Goal: Find specific page/section: Find specific page/section

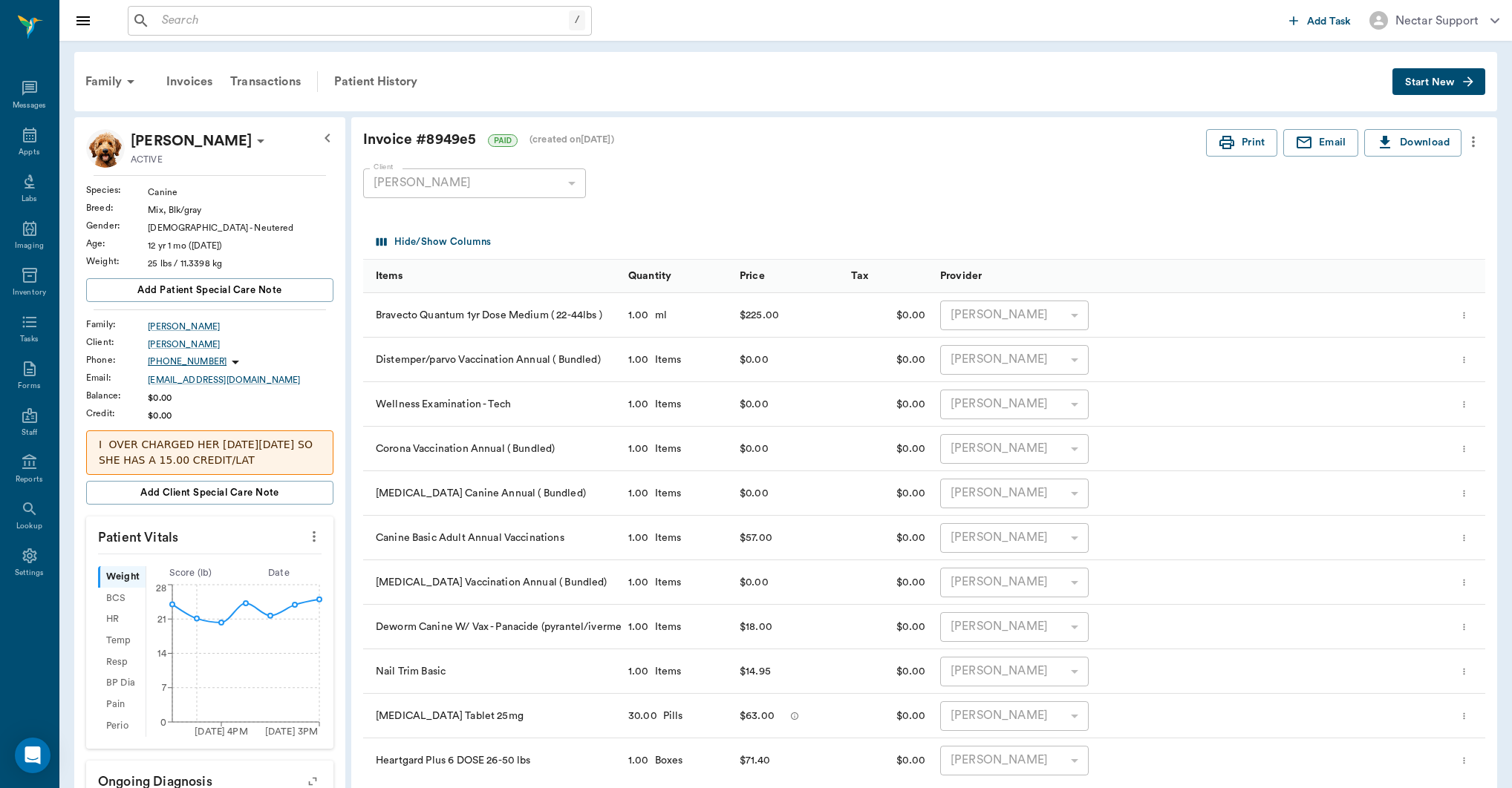
click at [438, 16] on input "text" at bounding box center [362, 20] width 413 height 21
paste input "Bud Mack Rich"
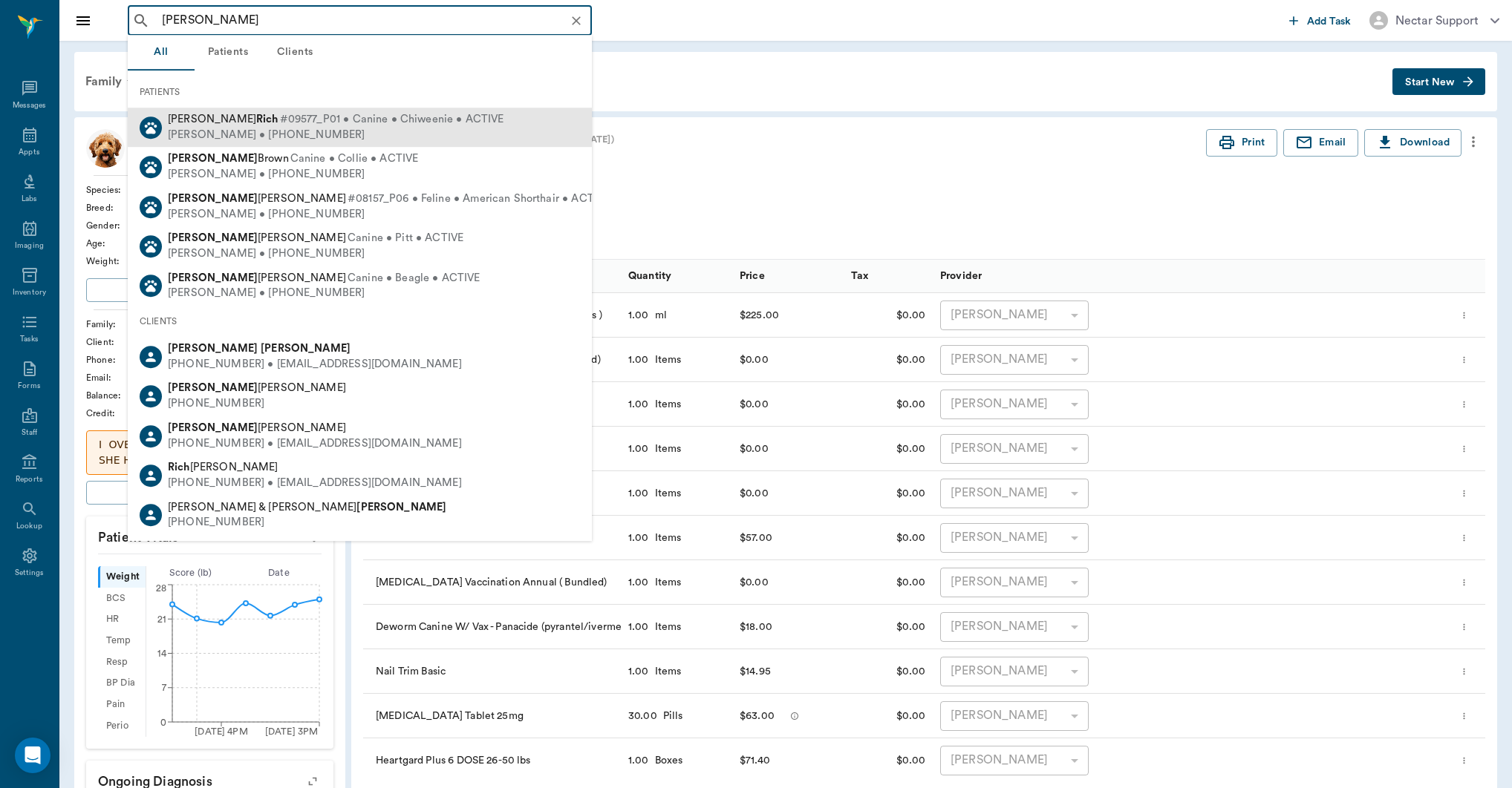
click at [471, 125] on div "Bud Mack Rich #09577_P01 • Canine • Chiweenie • ACTIVE Melody Rich • (318) 774-…" at bounding box center [359, 128] width 464 height 39
type input "Bud Mack Rich"
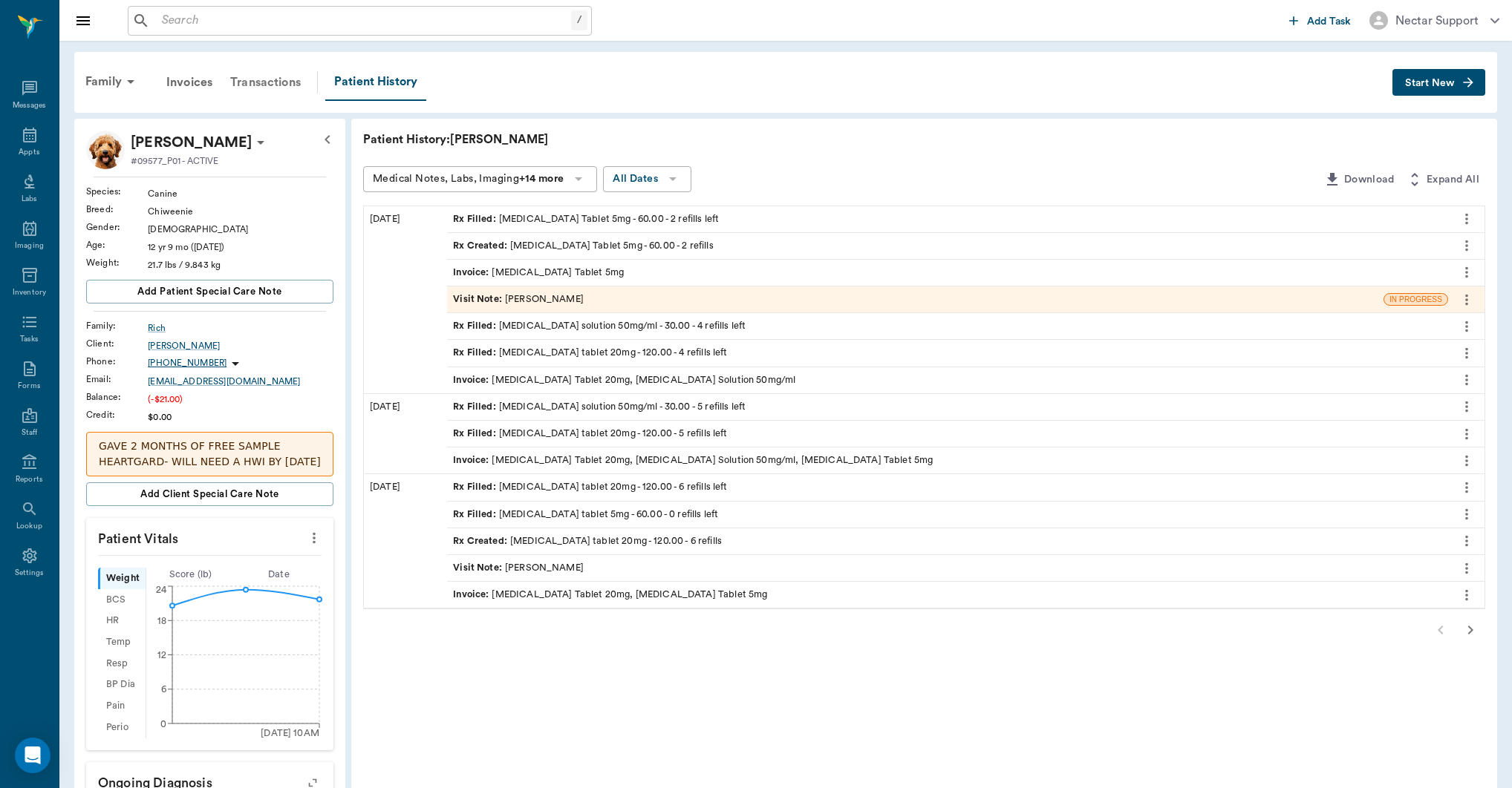
click at [248, 86] on div "Transactions" at bounding box center [265, 83] width 88 height 36
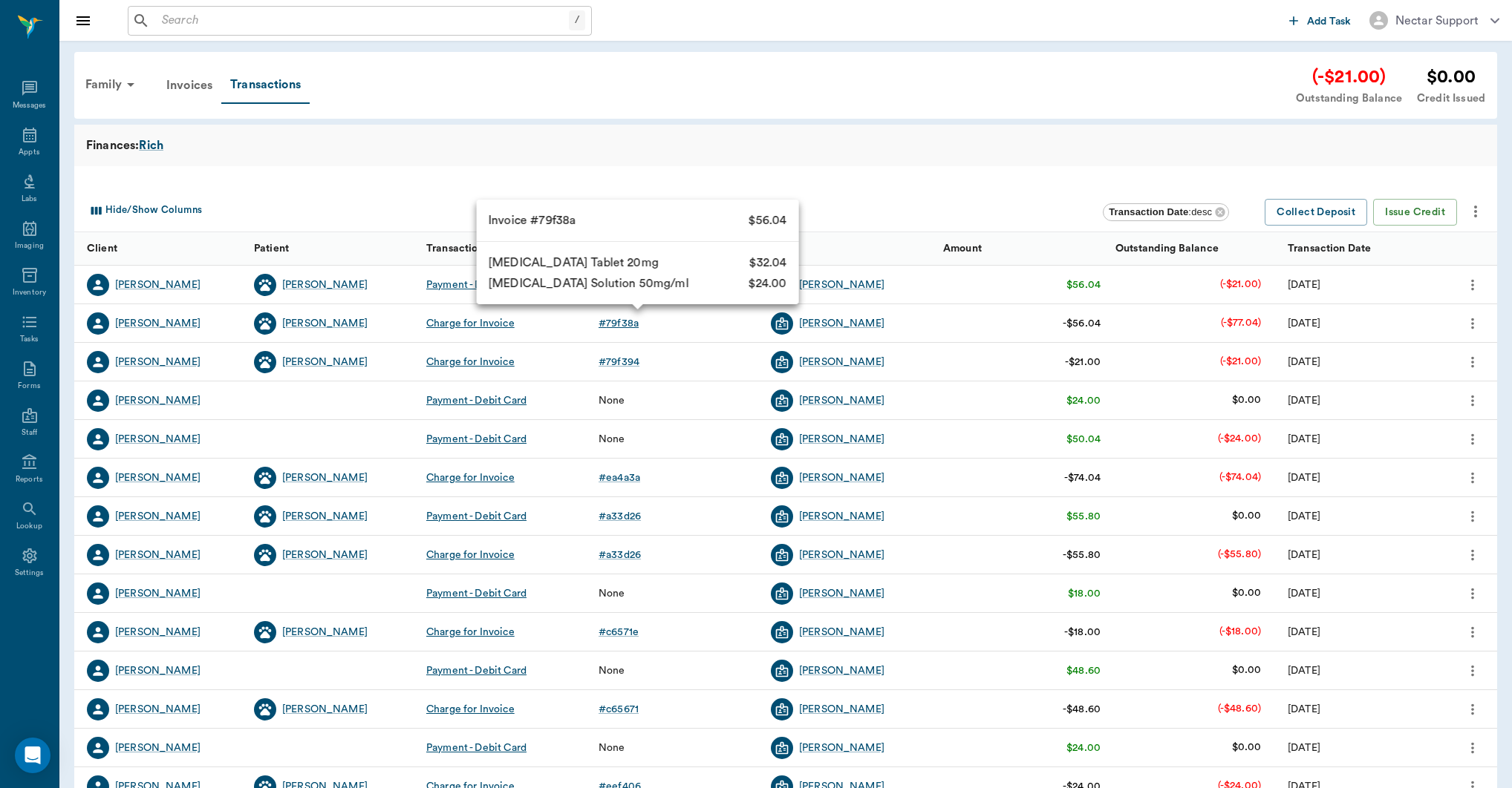
click at [608, 323] on div "# 79f38a" at bounding box center [619, 323] width 40 height 15
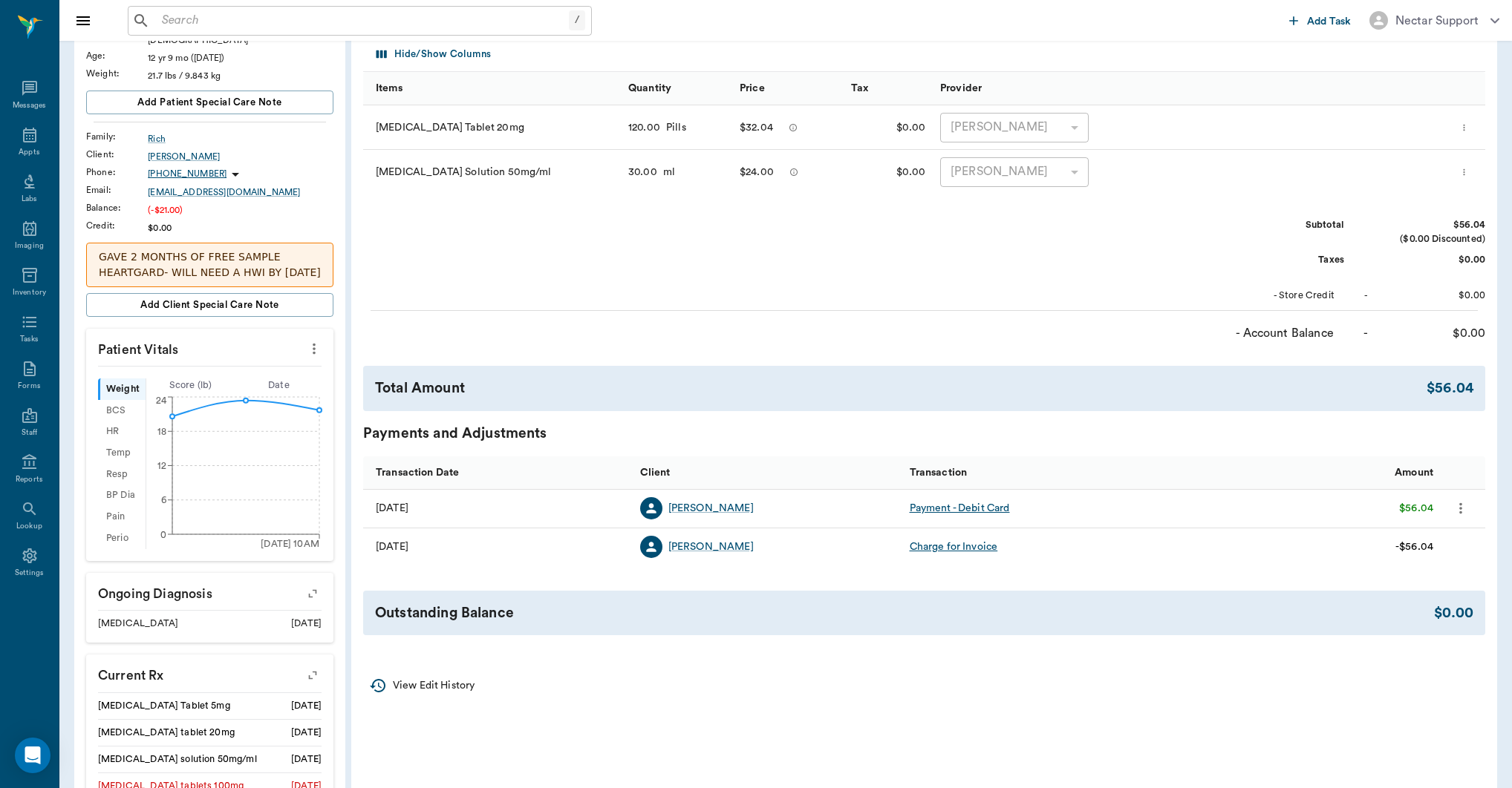
scroll to position [196, 0]
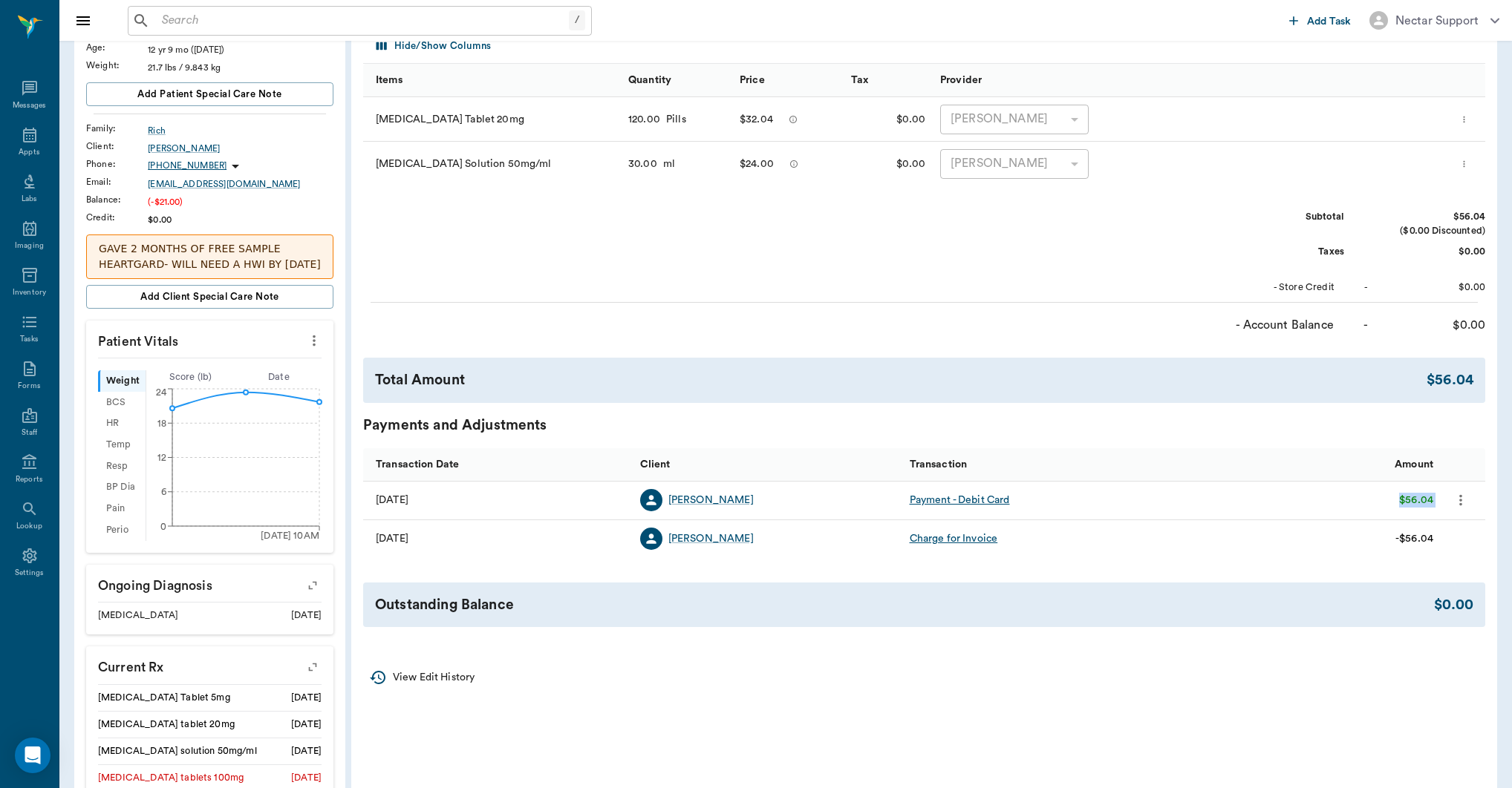
drag, startPoint x: 1398, startPoint y: 497, endPoint x: 1444, endPoint y: 501, distance: 46.2
click at [1444, 501] on div "08/25/25 Melody Rich Payment - Debit Card $56.04" at bounding box center [924, 501] width 1122 height 38
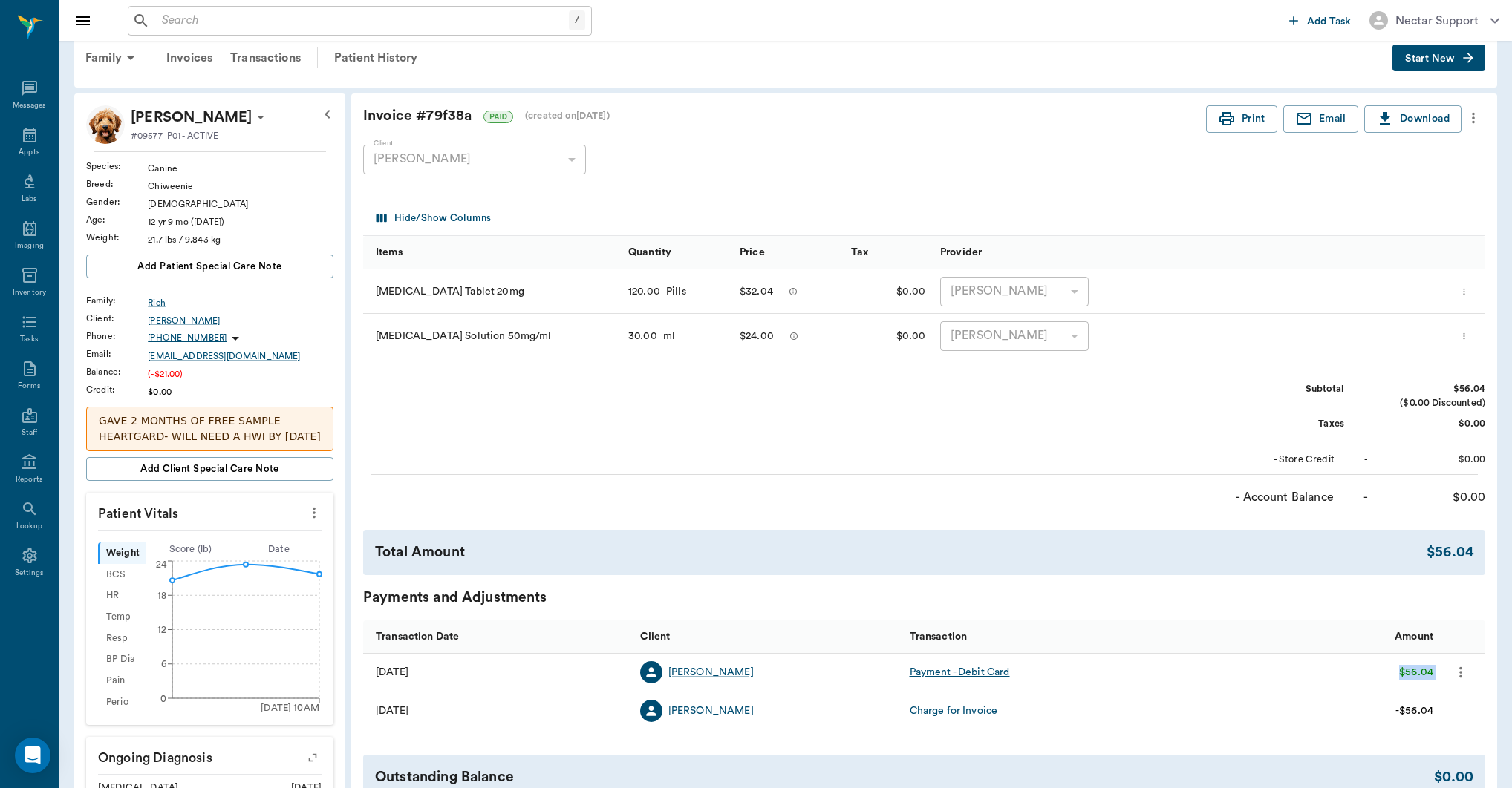
scroll to position [0, 0]
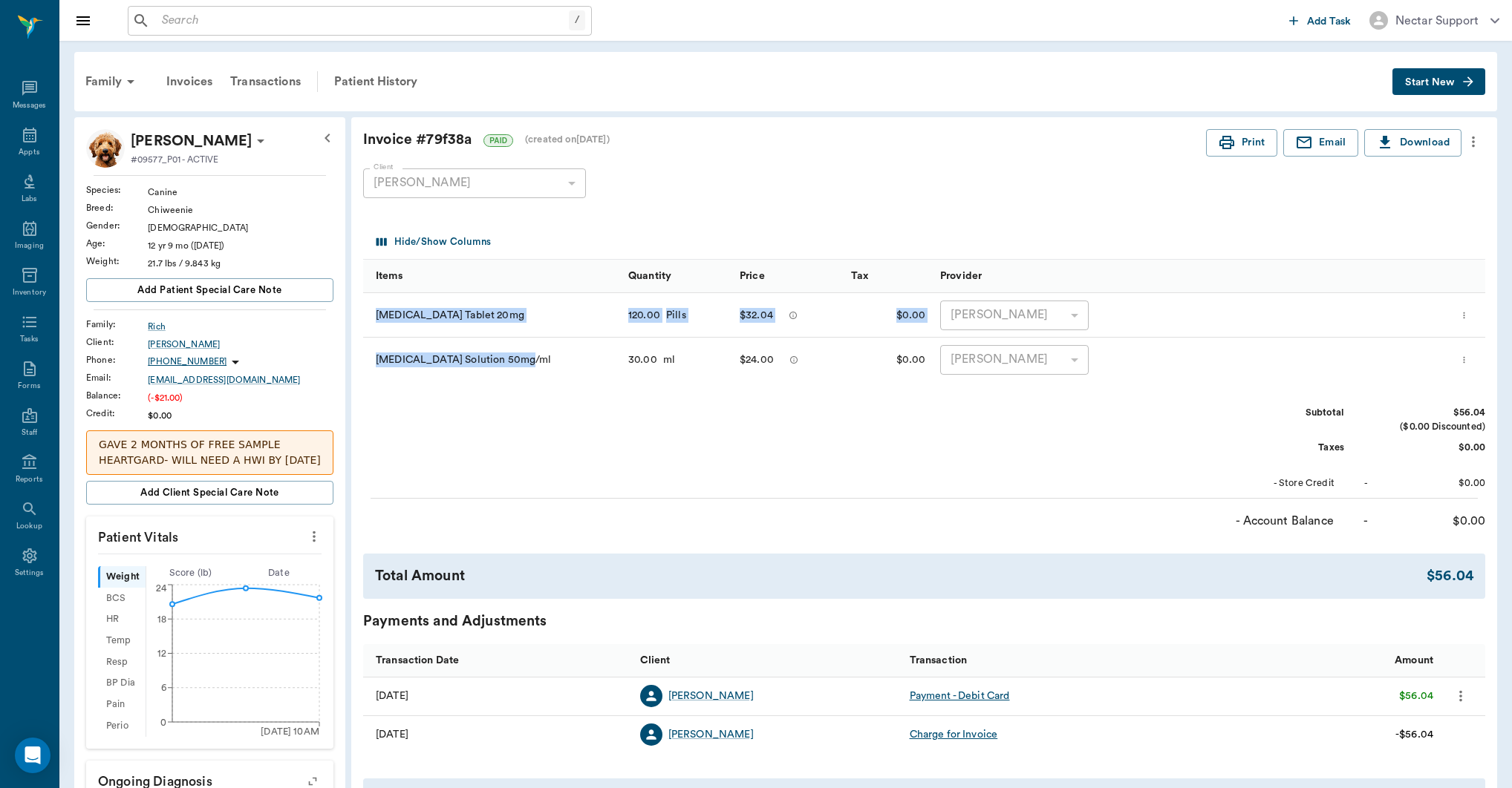
drag, startPoint x: 359, startPoint y: 358, endPoint x: 532, endPoint y: 354, distance: 173.0
click at [529, 357] on div "Invoice # 79f38a PAID (created on 08/25/25 ) Print Email Download Client Melody…" at bounding box center [925, 482] width 1146 height 730
click at [583, 363] on div "Clindamycin Solution 50mg/ml" at bounding box center [492, 360] width 258 height 45
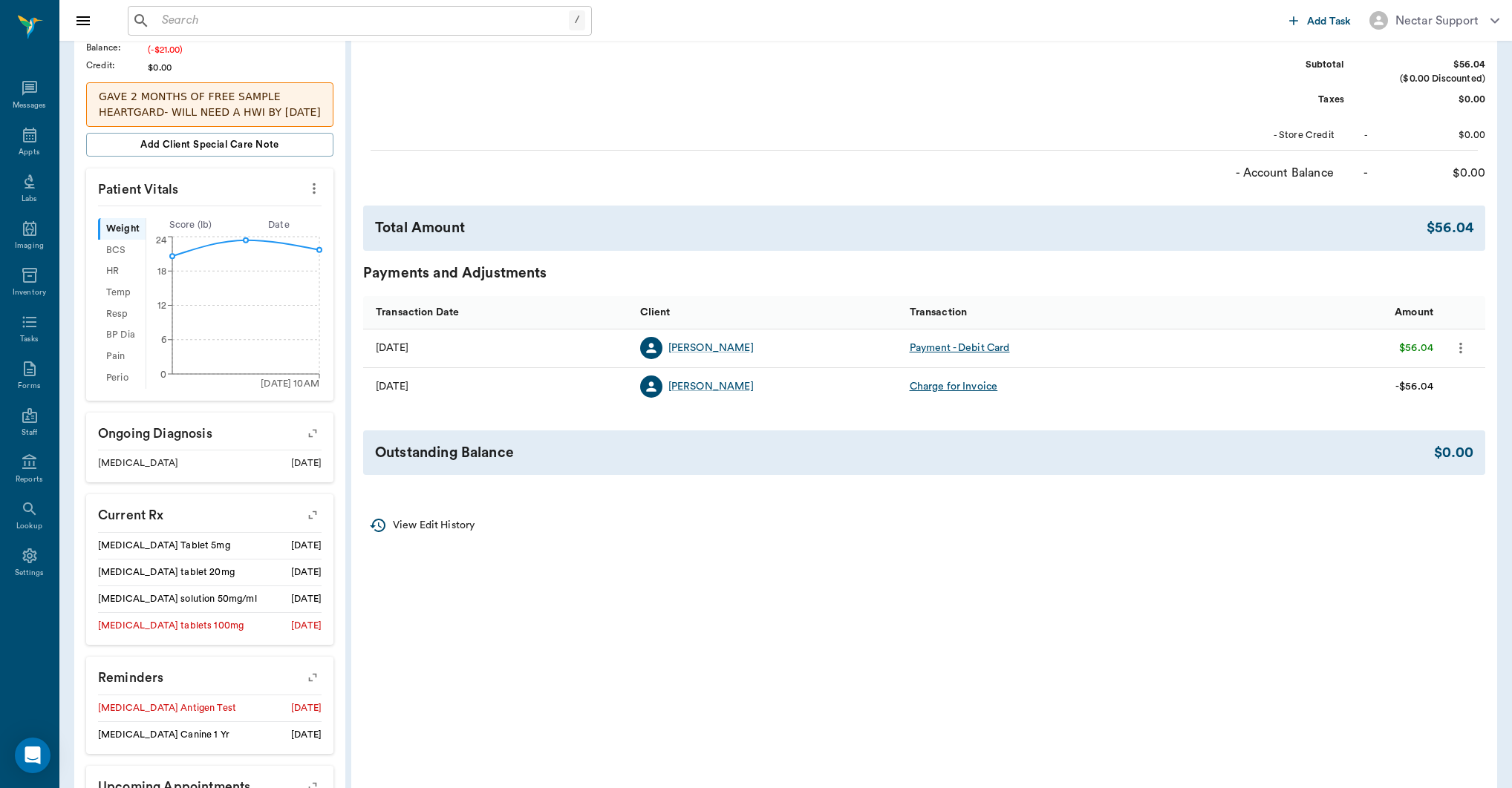
scroll to position [346, 0]
drag, startPoint x: 1438, startPoint y: 232, endPoint x: 1496, endPoint y: 234, distance: 58.0
click at [1496, 234] on div "Invoice # 79f38a PAID (created on 08/25/25 ) Print Email Download Client Melody…" at bounding box center [925, 136] width 1146 height 730
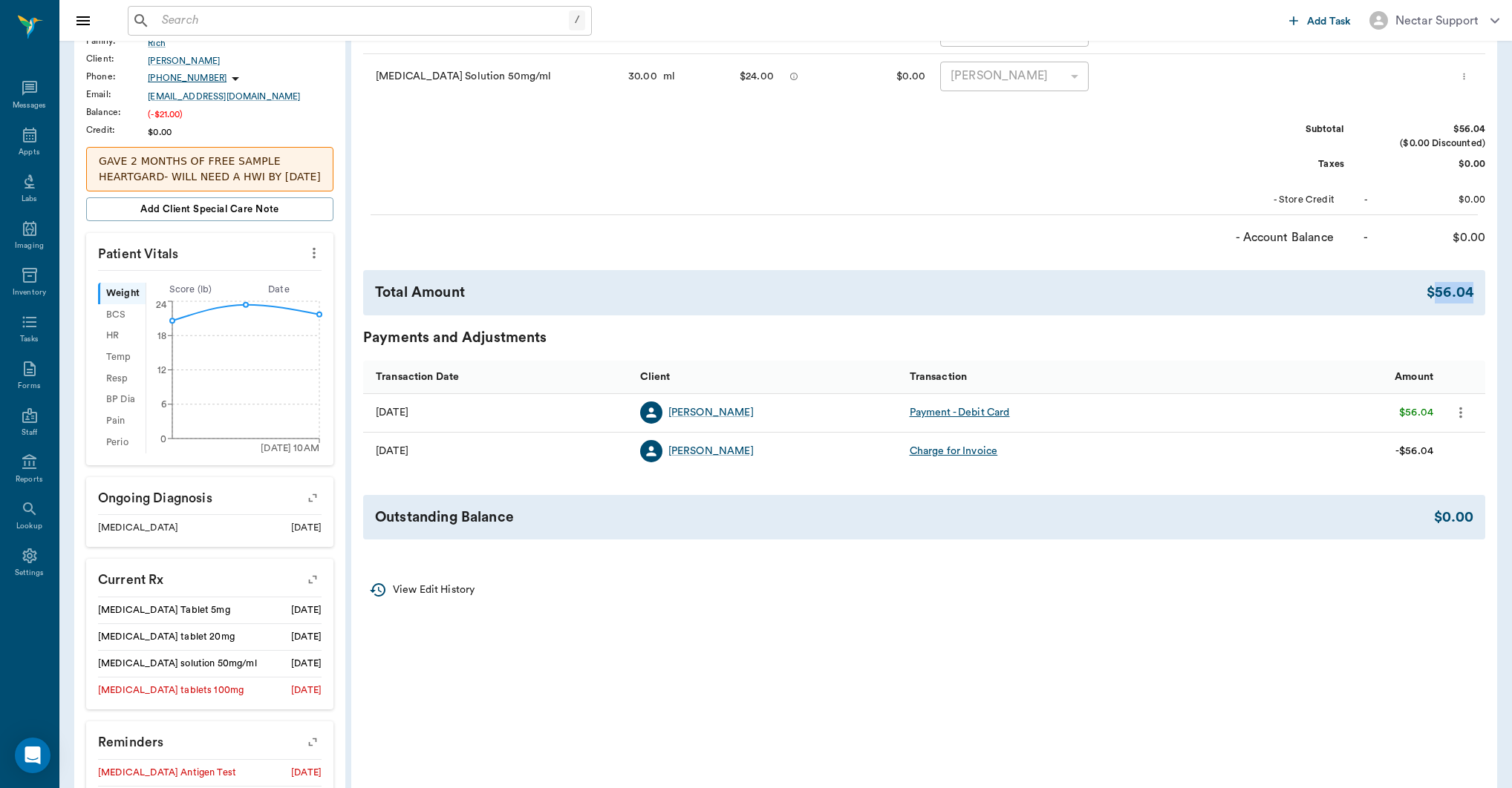
scroll to position [0, 0]
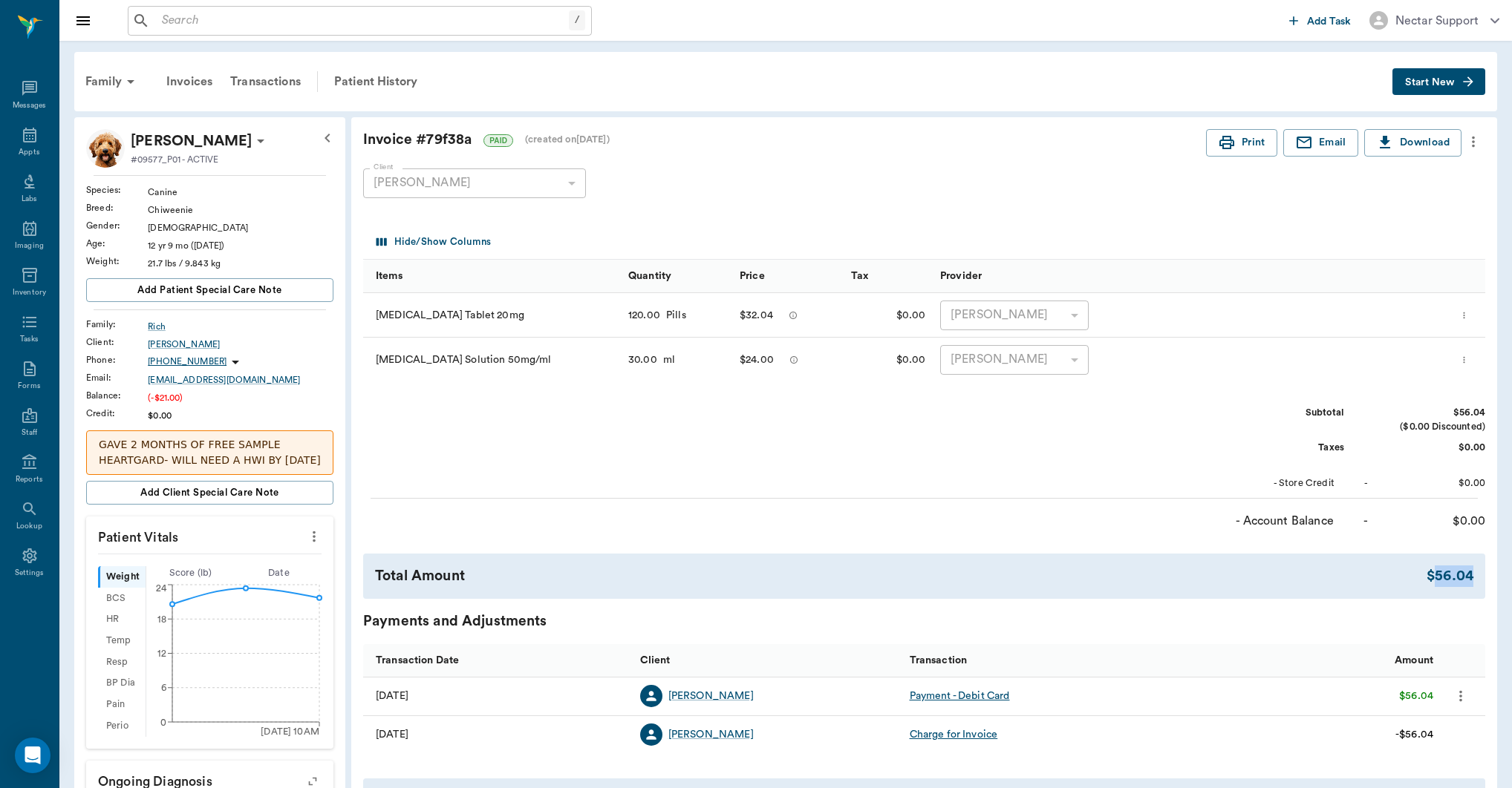
click at [1479, 139] on icon "more" at bounding box center [1474, 142] width 16 height 18
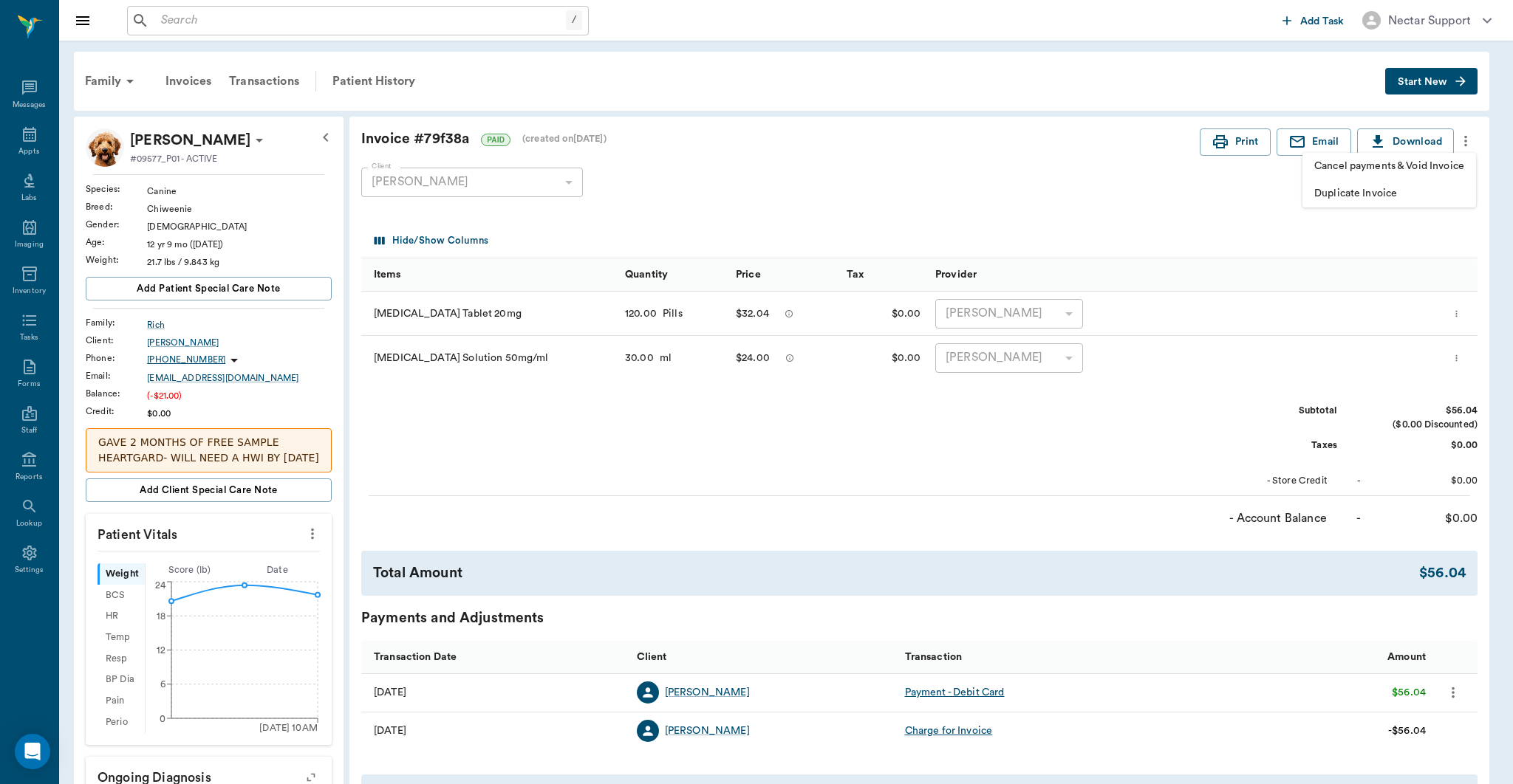
click at [1471, 139] on div at bounding box center [756, 392] width 1513 height 784
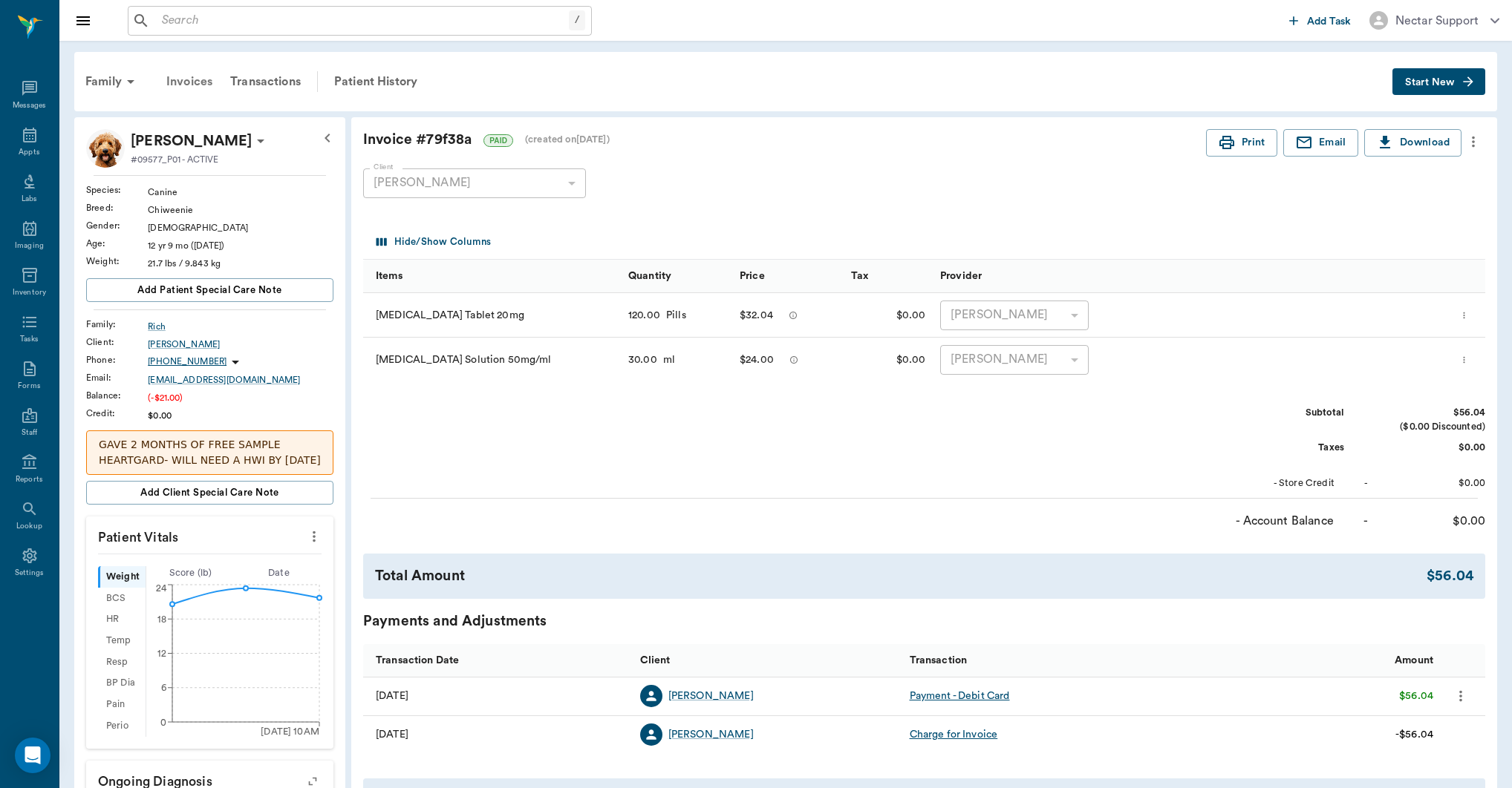
click at [195, 85] on div "Invoices" at bounding box center [189, 82] width 64 height 36
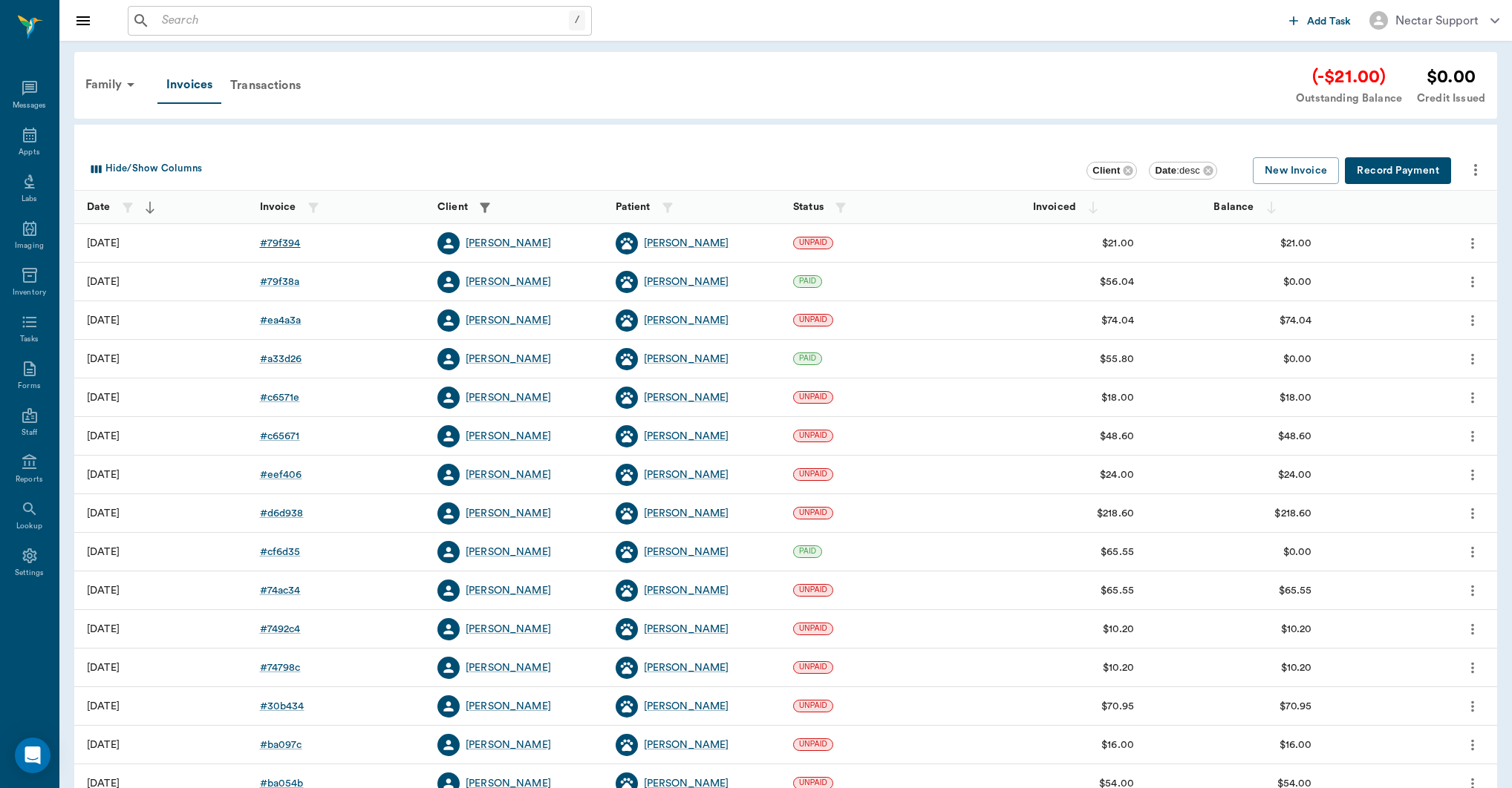
click at [289, 240] on div "# 79f394" at bounding box center [280, 243] width 41 height 15
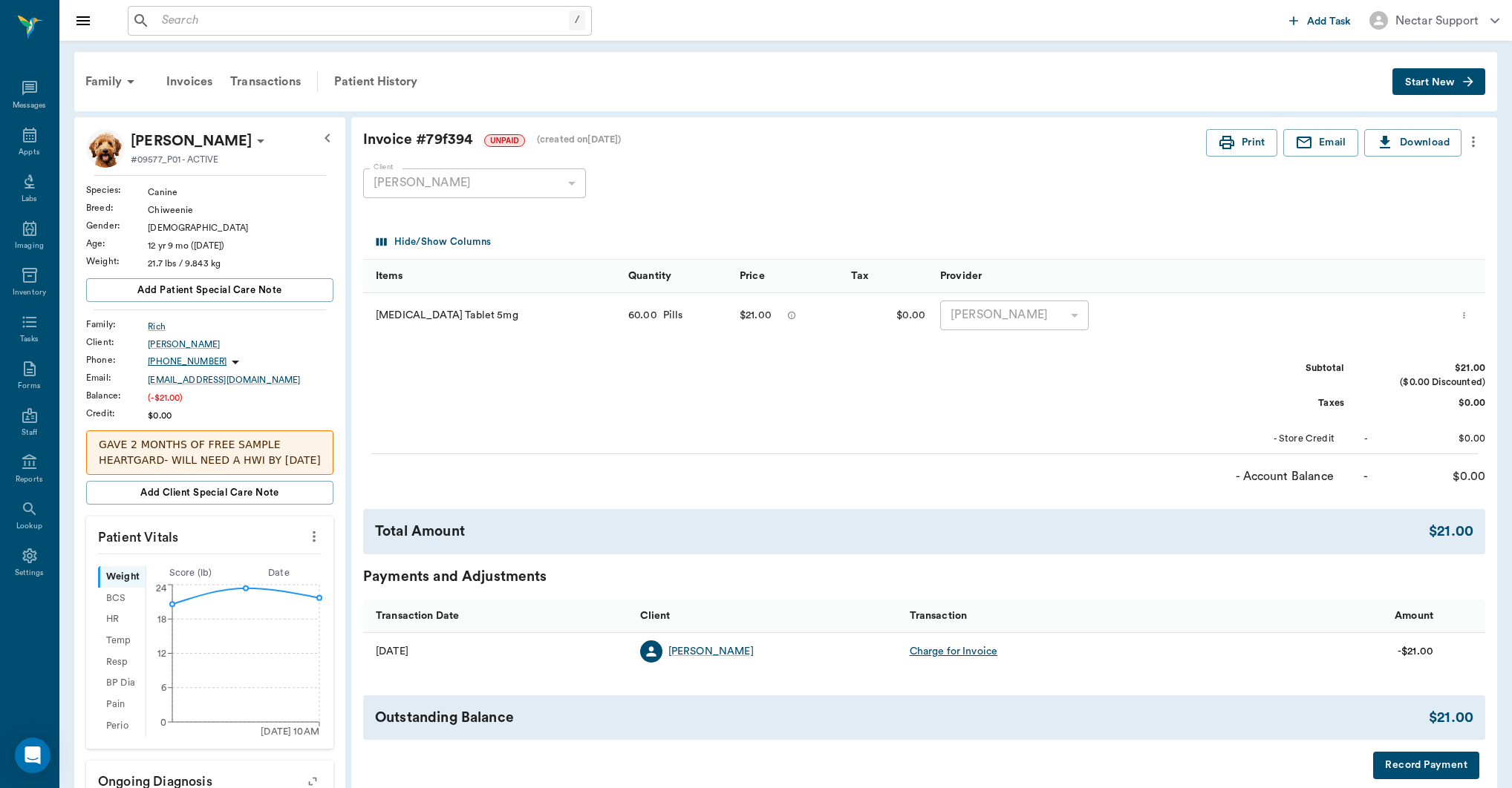
click at [1471, 141] on icon "more" at bounding box center [1474, 142] width 16 height 18
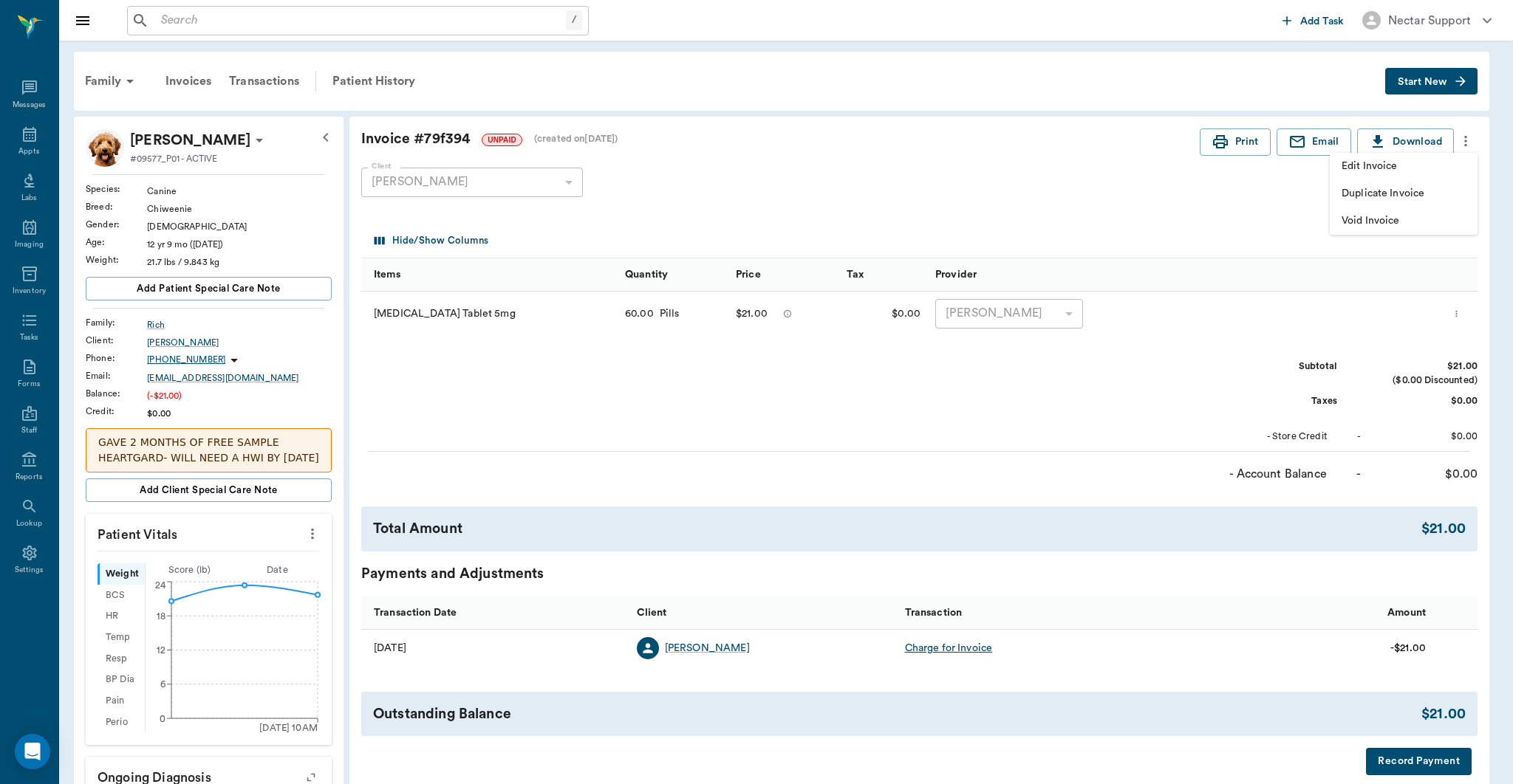
click at [1272, 336] on div at bounding box center [756, 392] width 1513 height 784
